Goal: Information Seeking & Learning: Learn about a topic

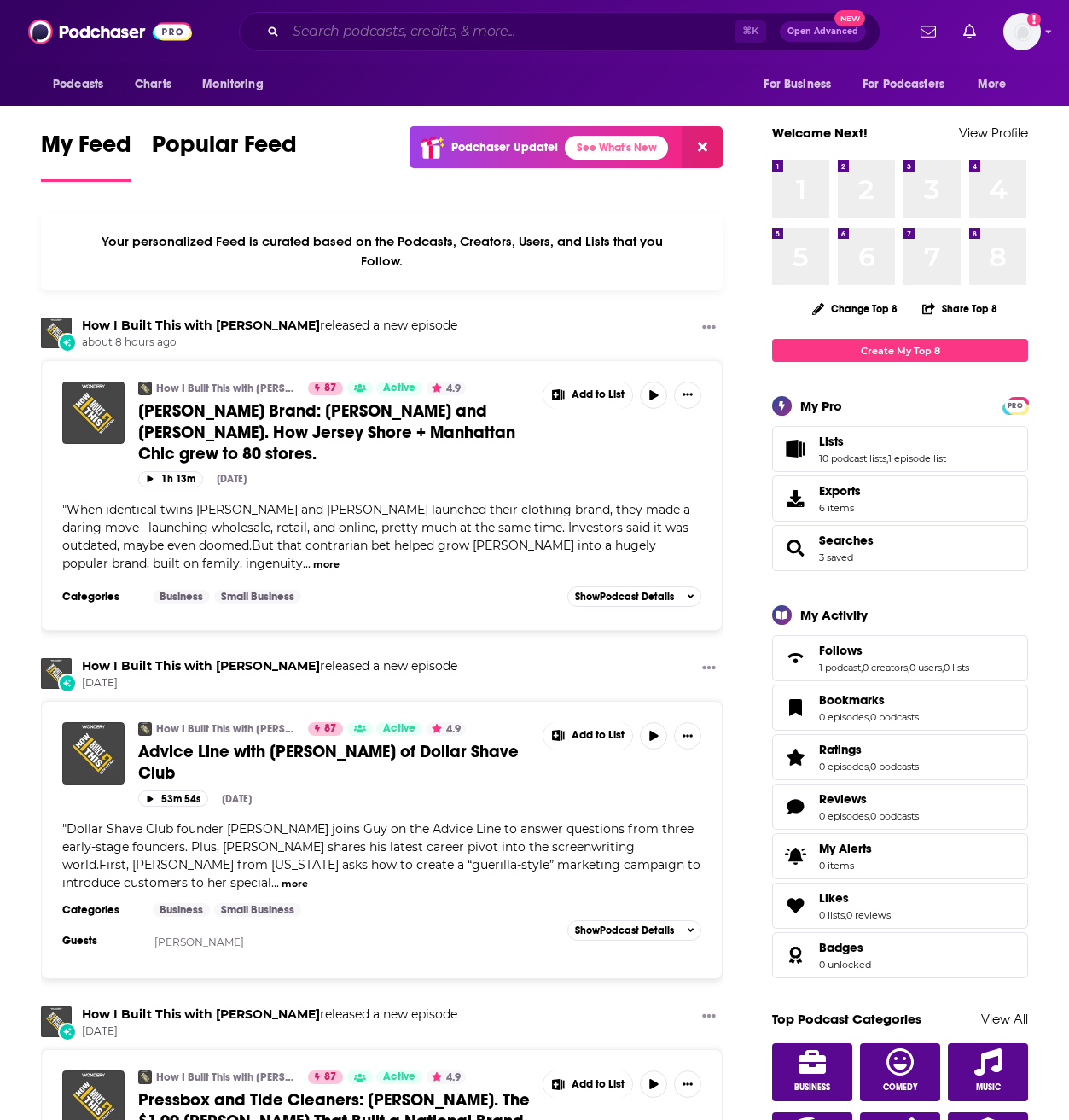
click at [592, 30] on input "Search podcasts, credits, & more..." at bounding box center [510, 31] width 449 height 28
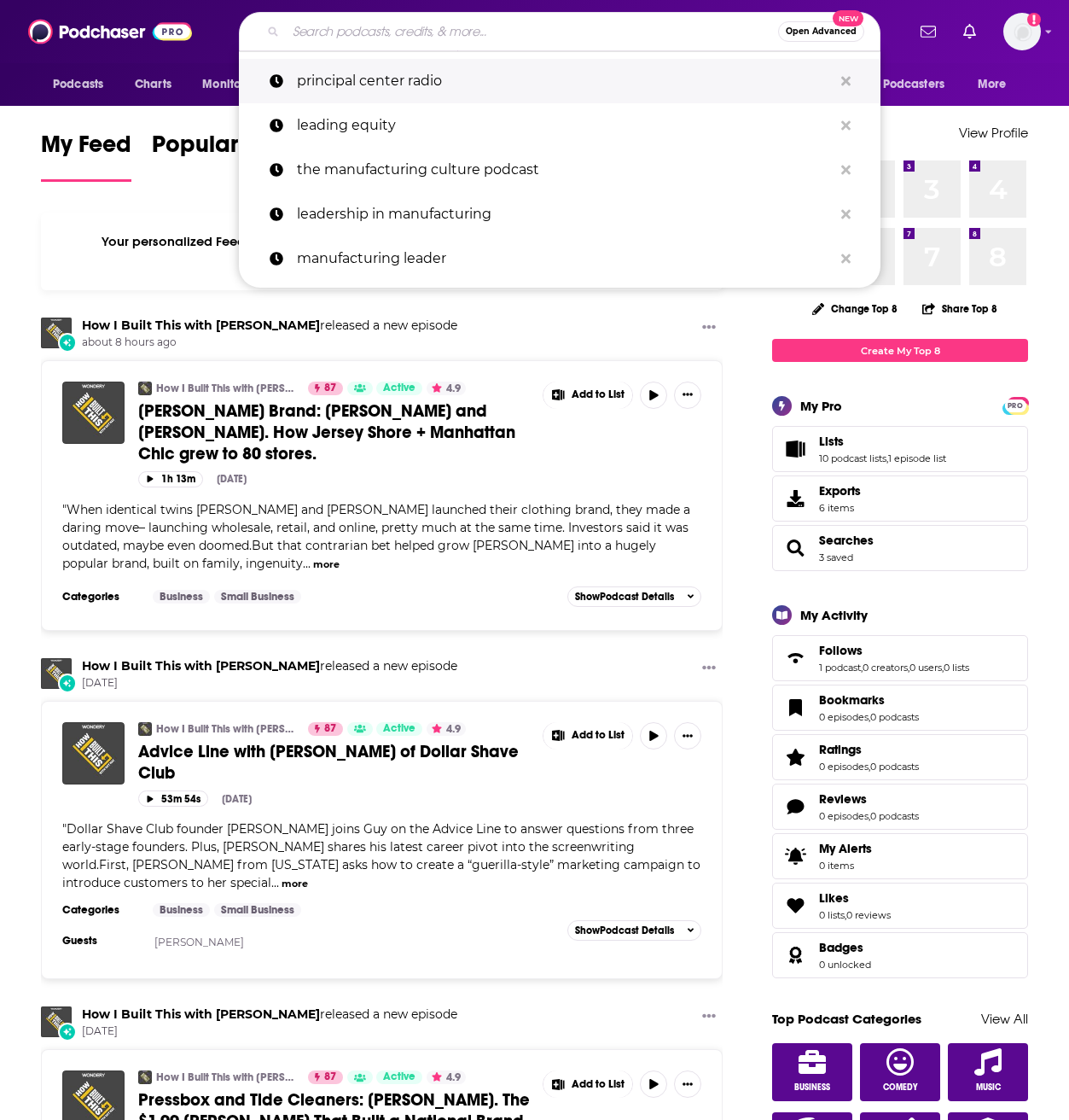
click at [499, 72] on p "principal center radio" at bounding box center [564, 81] width 535 height 44
type input "principal center radio"
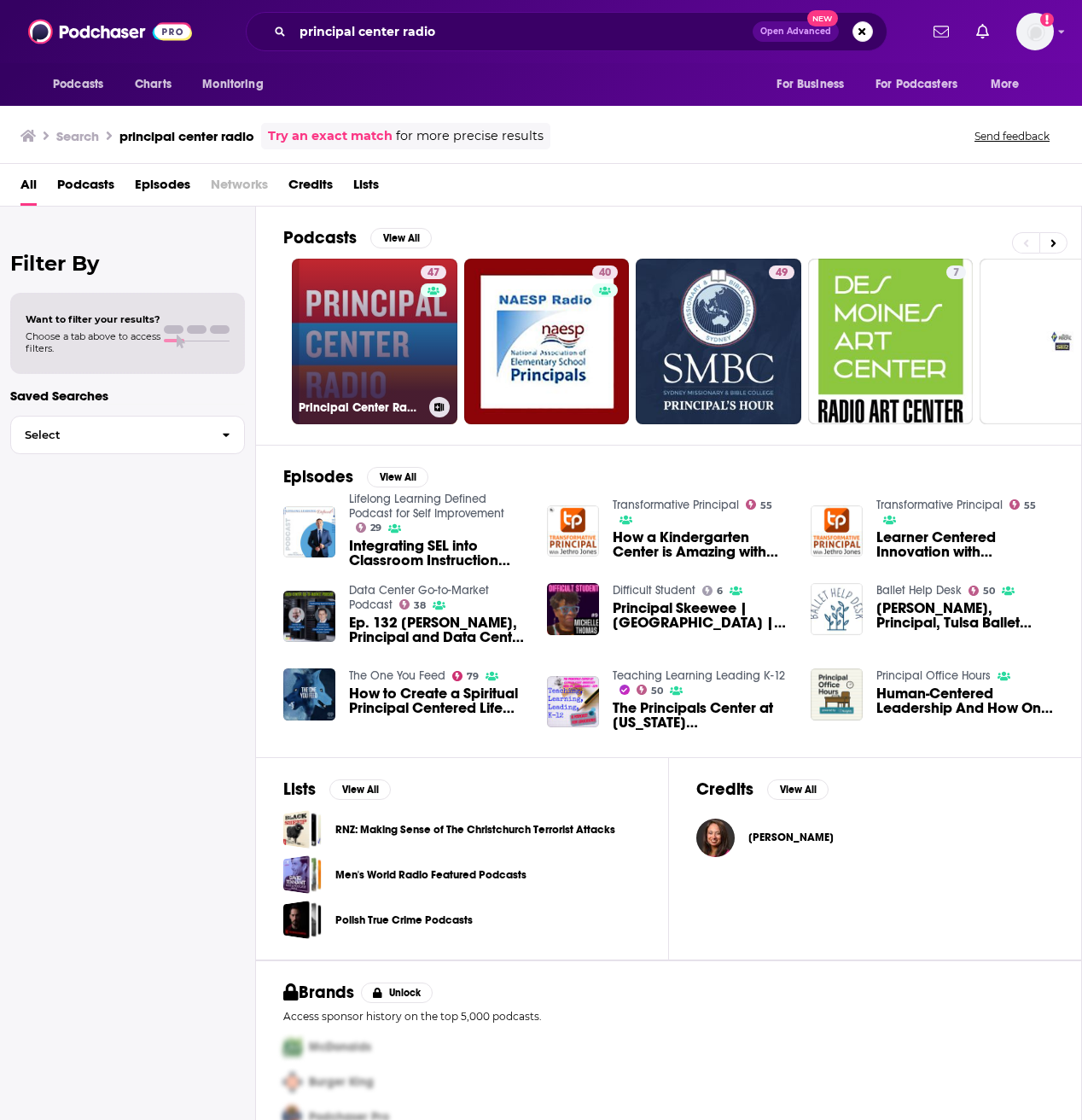
click at [367, 323] on link "47 Principal Center Radio" at bounding box center [374, 341] width 166 height 166
